Goal: Information Seeking & Learning: Learn about a topic

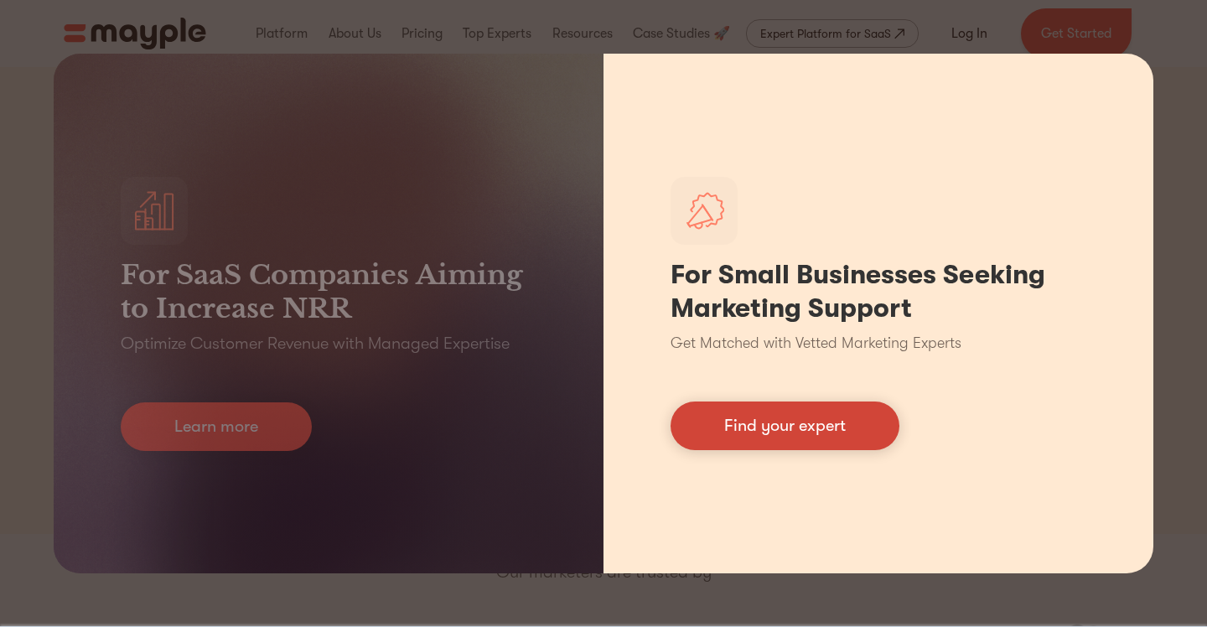
click at [762, 430] on link "Find your expert" at bounding box center [784, 425] width 229 height 49
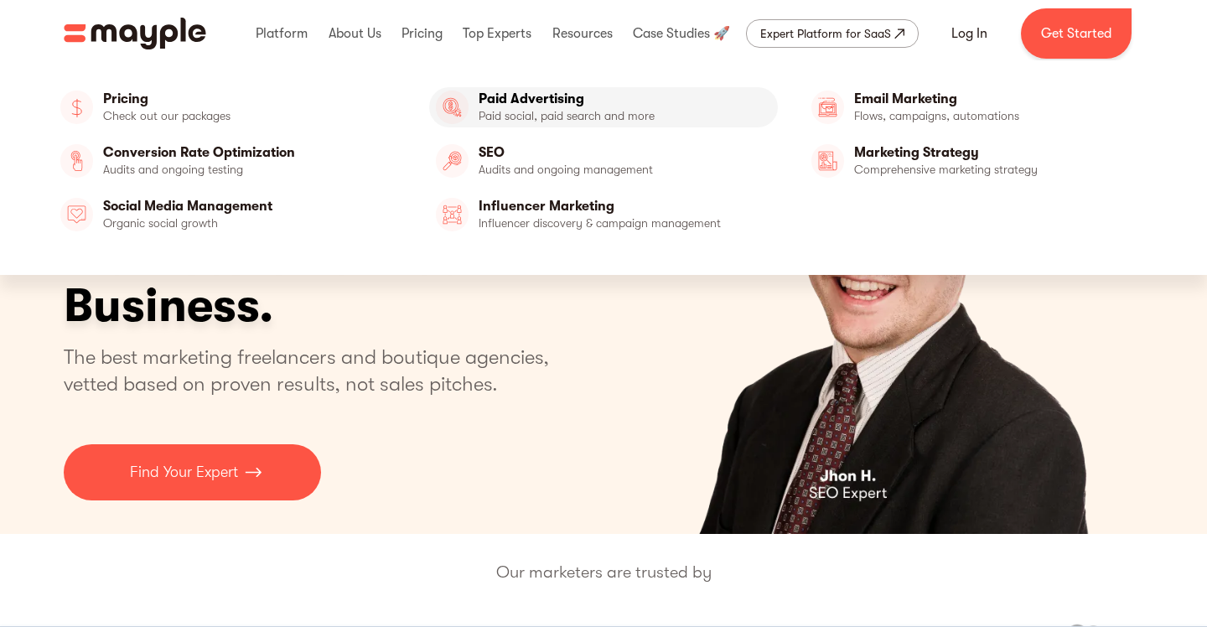
click at [513, 124] on link "Paid Advertising" at bounding box center [603, 107] width 349 height 40
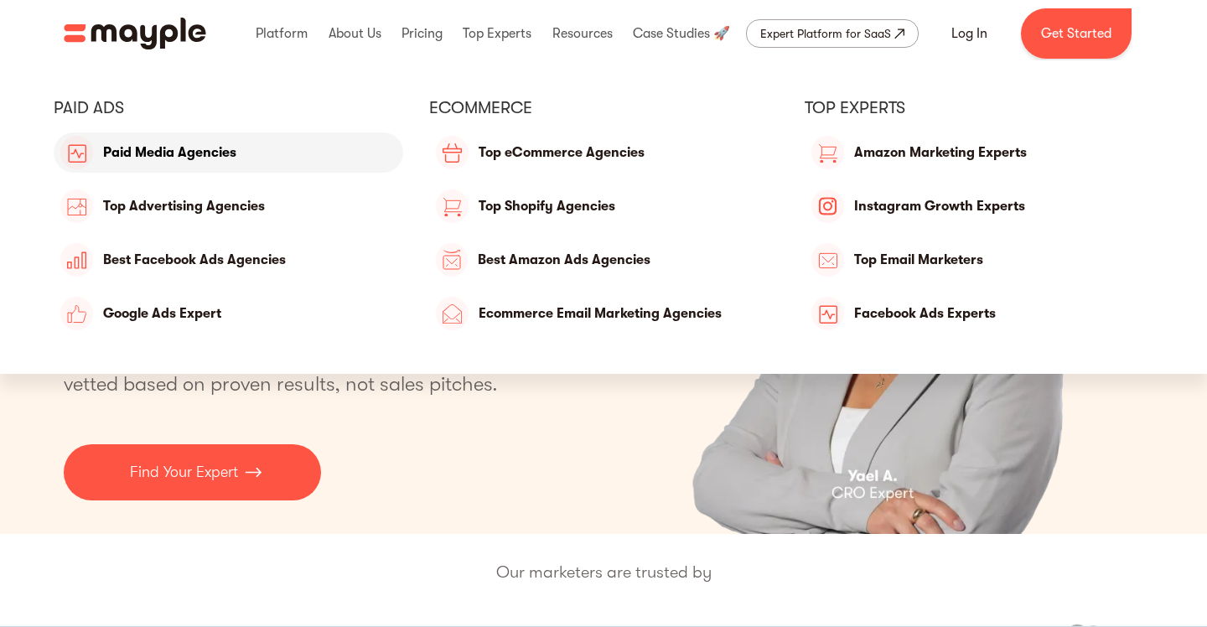
click at [161, 159] on link "Paid Media Agencies" at bounding box center [228, 152] width 349 height 40
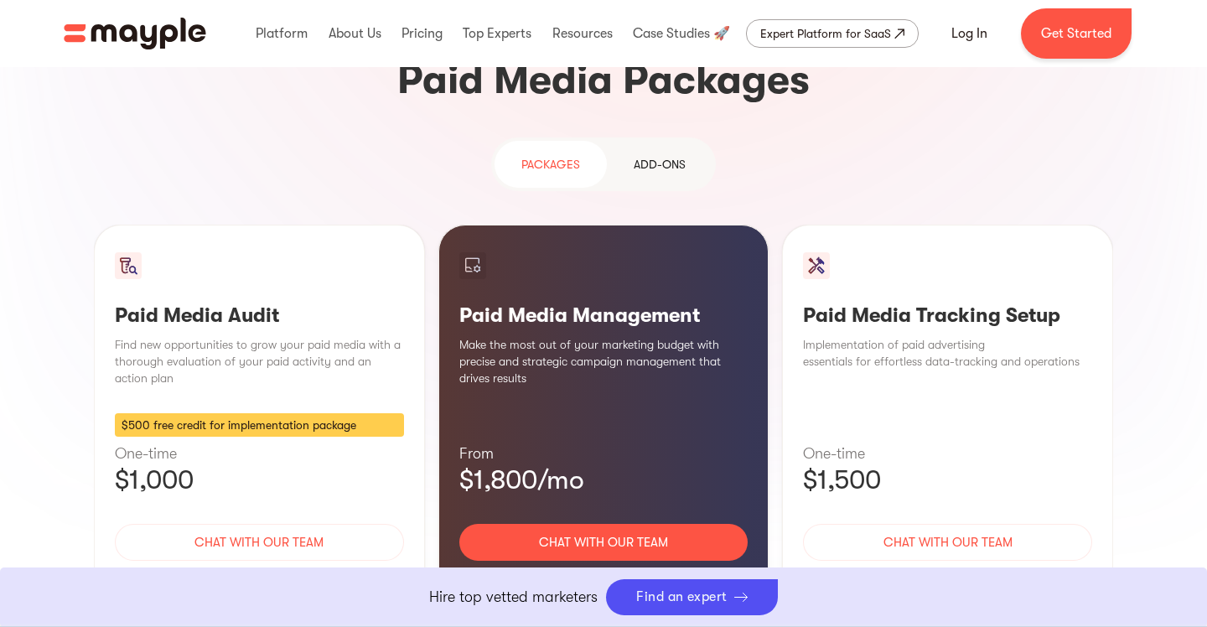
scroll to position [1677, 0]
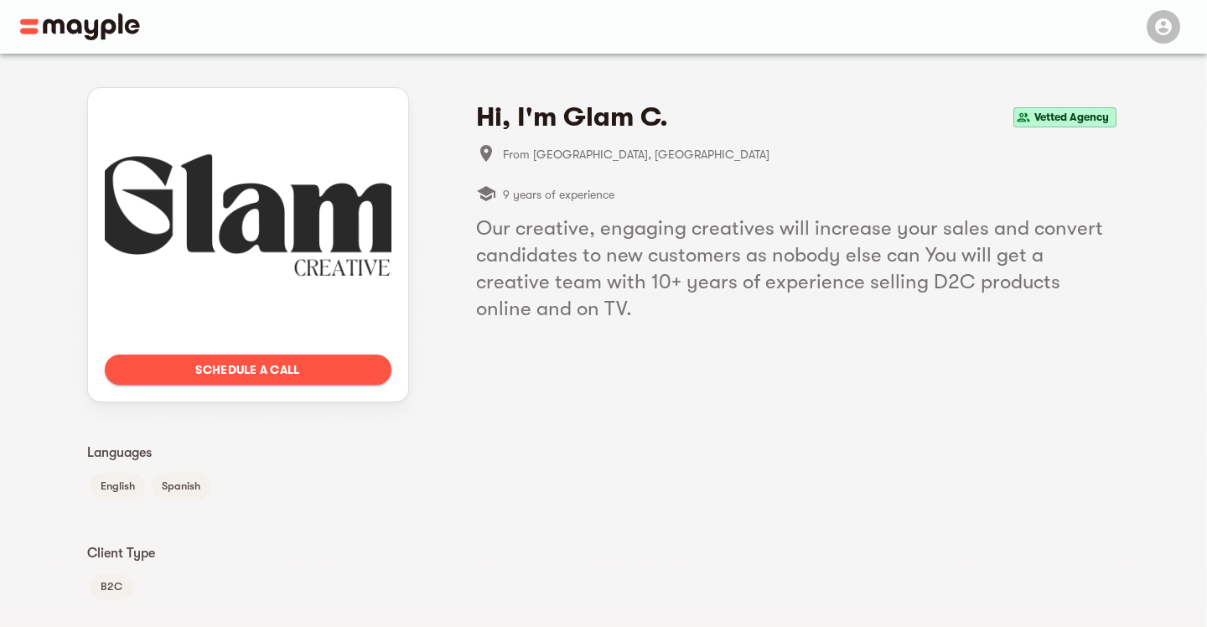
click at [80, 28] on img at bounding box center [80, 26] width 120 height 27
